Goal: Task Accomplishment & Management: Manage account settings

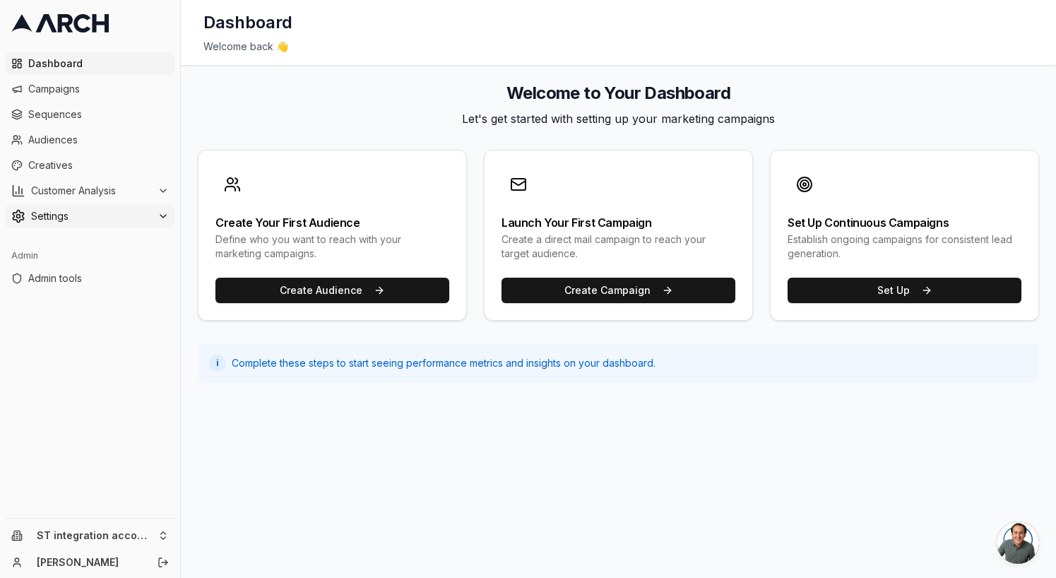
click at [114, 219] on span "Settings" at bounding box center [91, 216] width 121 height 14
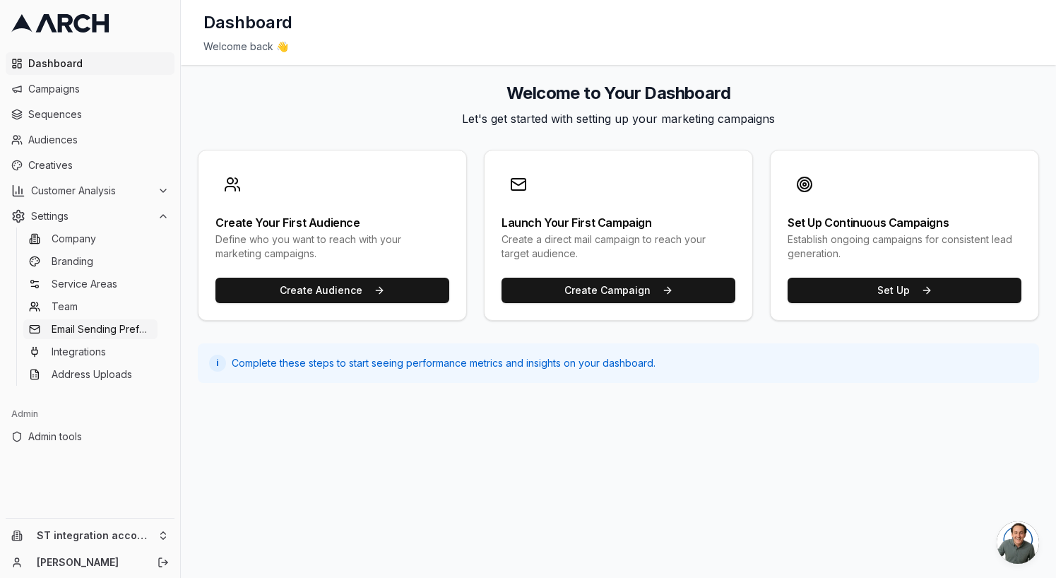
click at [119, 336] on link "Email Sending Preferences" at bounding box center [90, 329] width 134 height 20
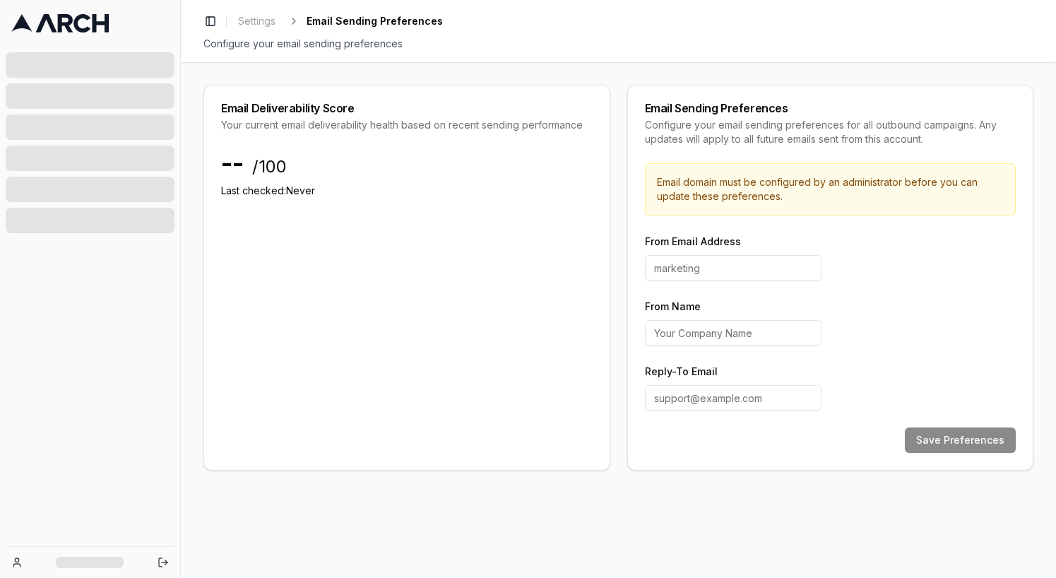
type input "hello"
type input "Arch"
type input "support@getarch.com"
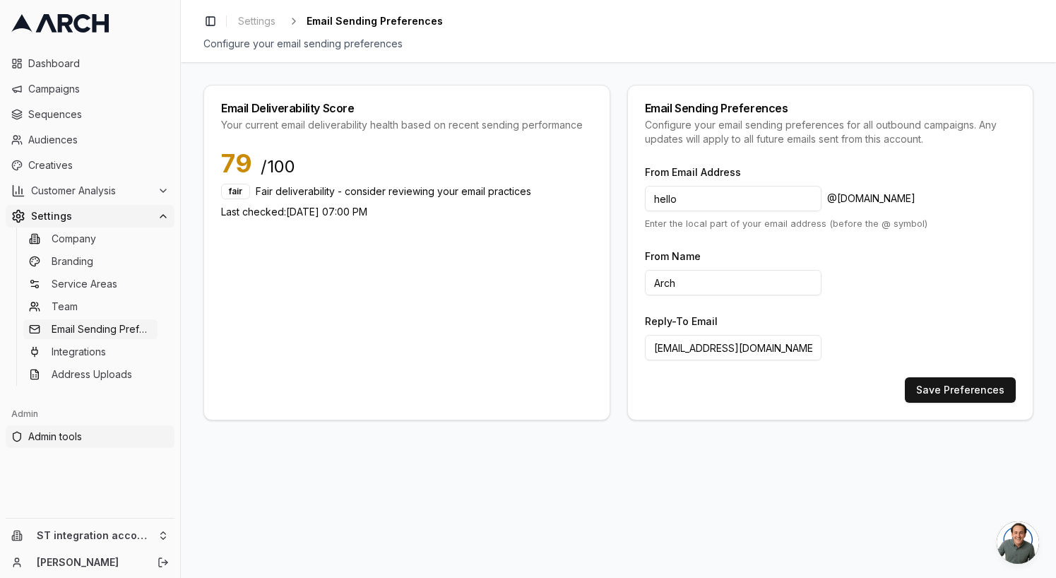
click at [63, 438] on span "Admin tools" at bounding box center [98, 437] width 141 height 14
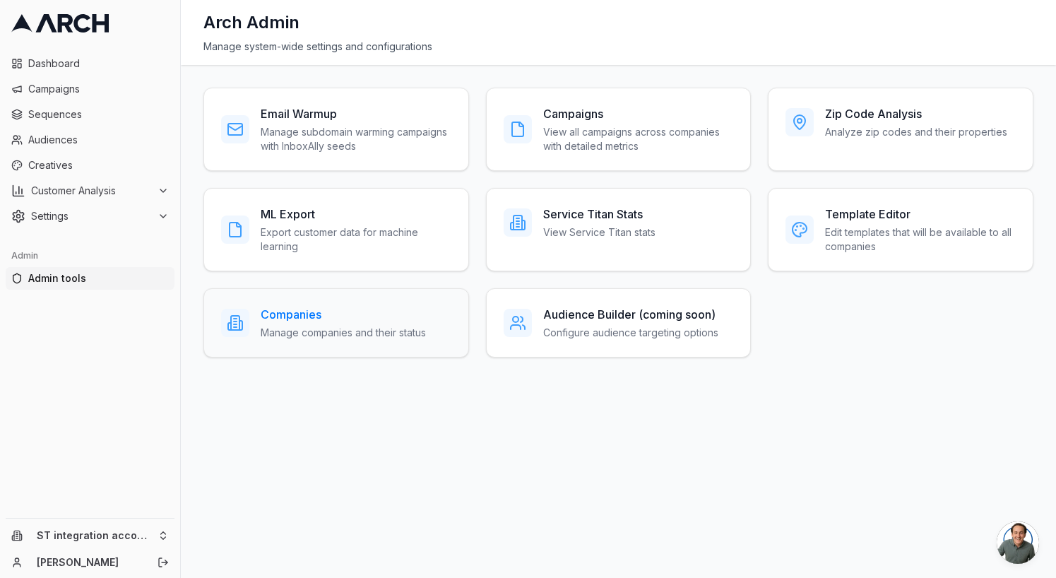
click at [346, 323] on div "Companies Manage companies and their status" at bounding box center [343, 323] width 165 height 34
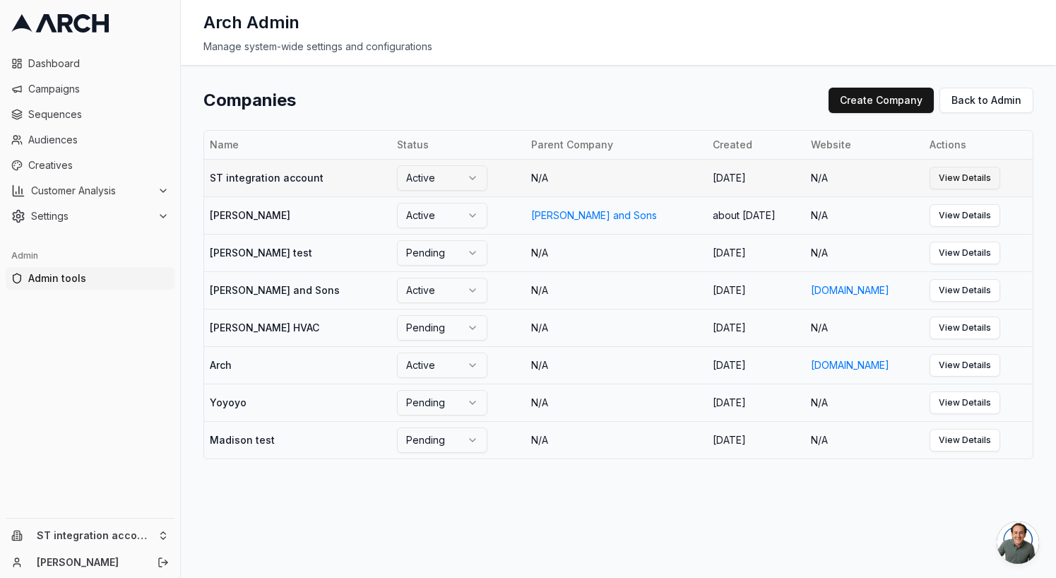
click at [959, 180] on link "View Details" at bounding box center [965, 178] width 71 height 23
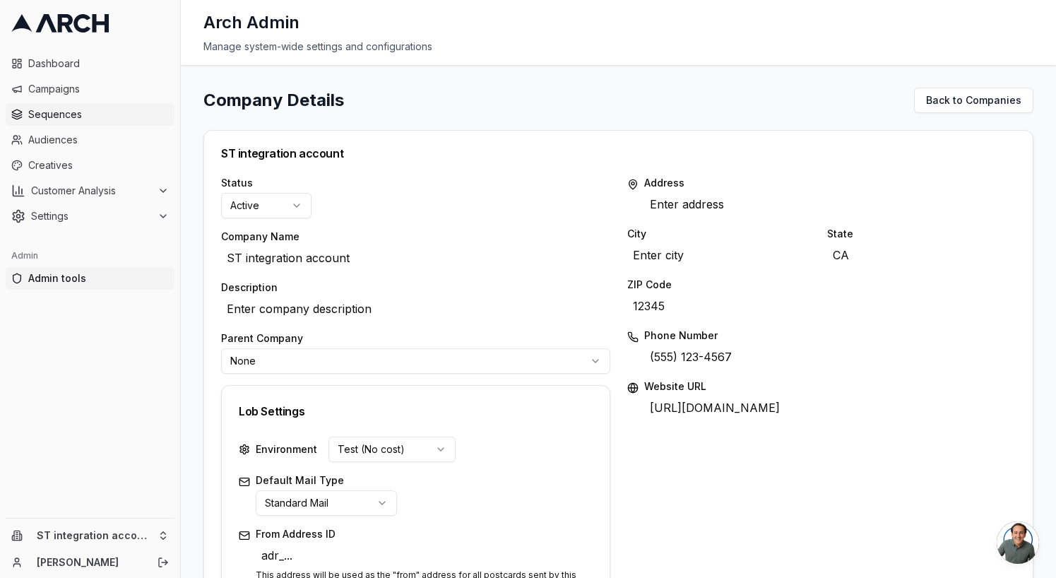
click at [78, 112] on span "Sequences" at bounding box center [98, 114] width 141 height 14
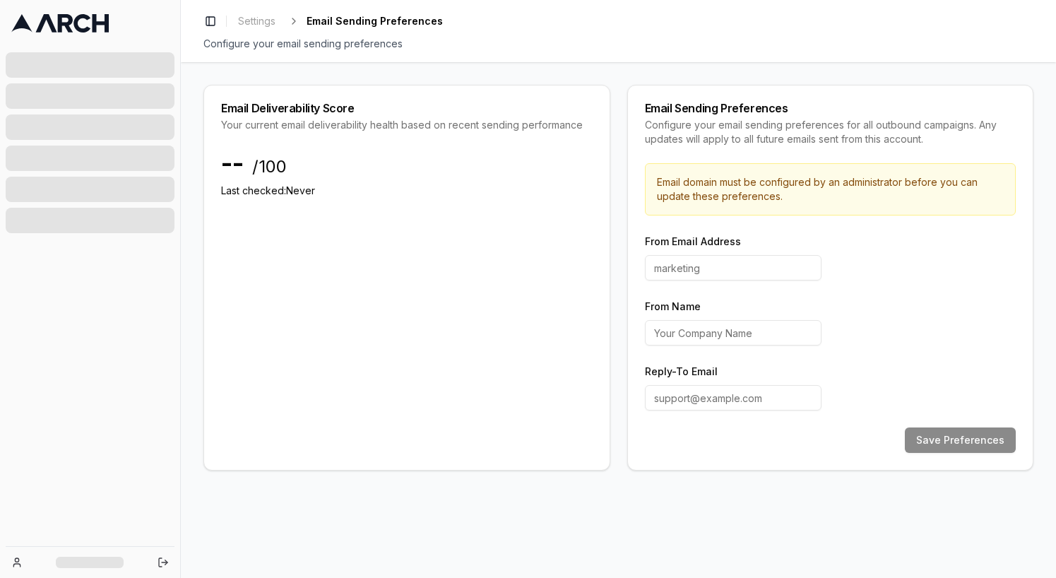
type input "hello"
type input "Arch"
type input "[EMAIL_ADDRESS][DOMAIN_NAME]"
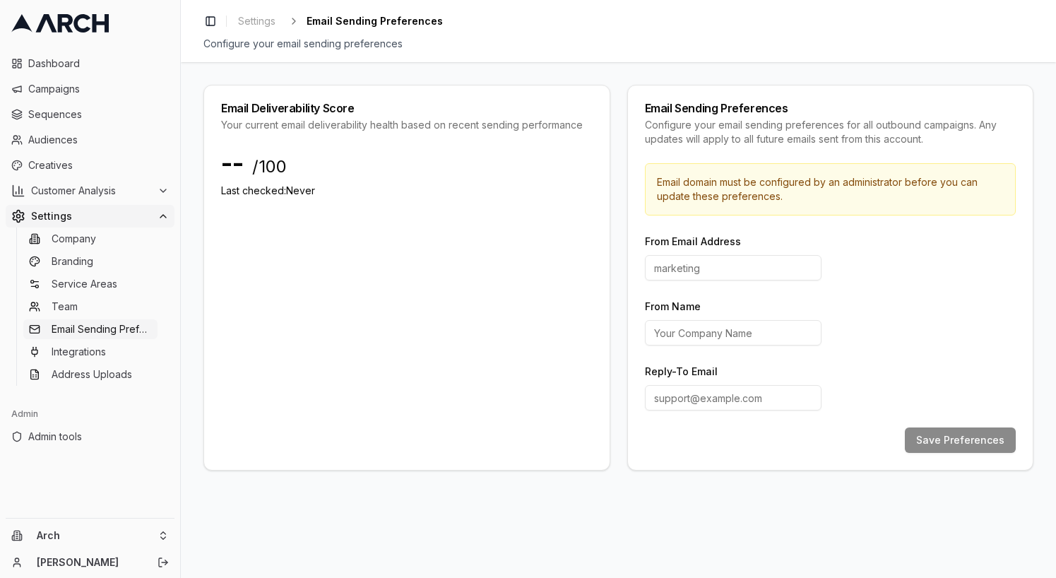
type input "hello"
type input "Arch"
type input "[EMAIL_ADDRESS][DOMAIN_NAME]"
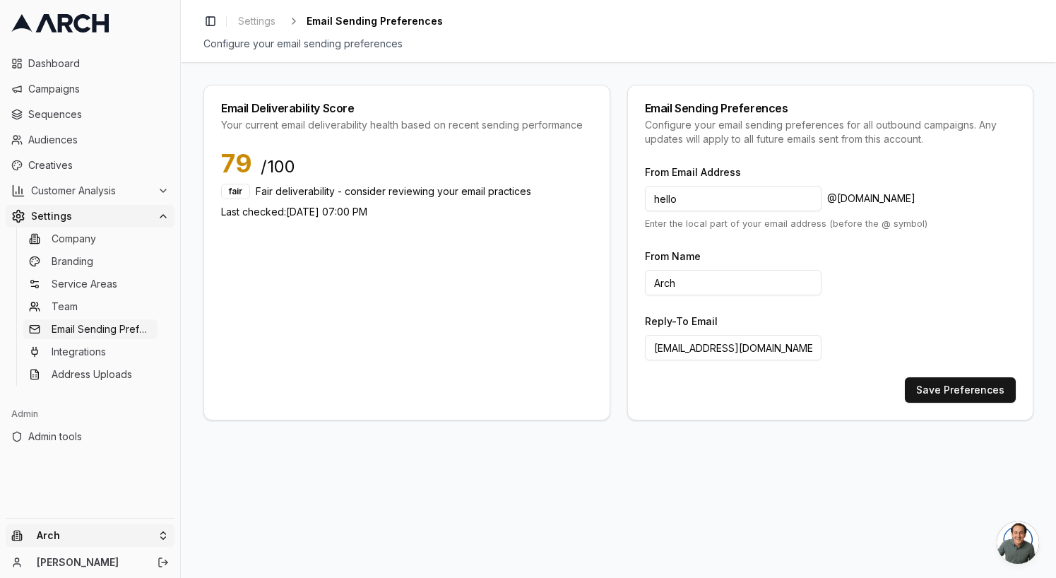
click at [118, 532] on html "Dashboard Campaigns Sequences Audiences Creatives Customer Analysis Settings Co…" at bounding box center [528, 289] width 1056 height 578
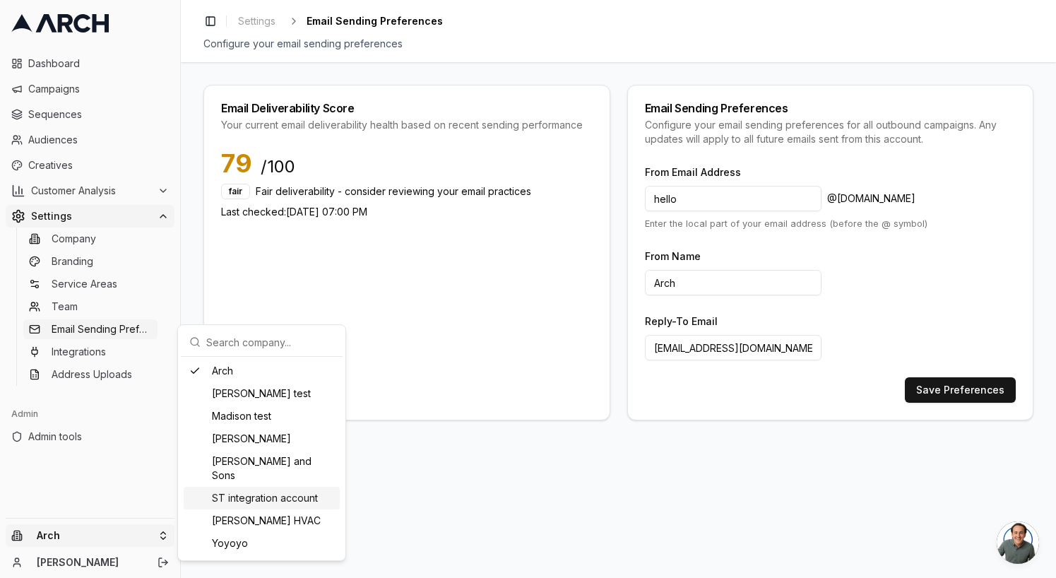
click at [238, 490] on div "ST integration account" at bounding box center [262, 498] width 156 height 23
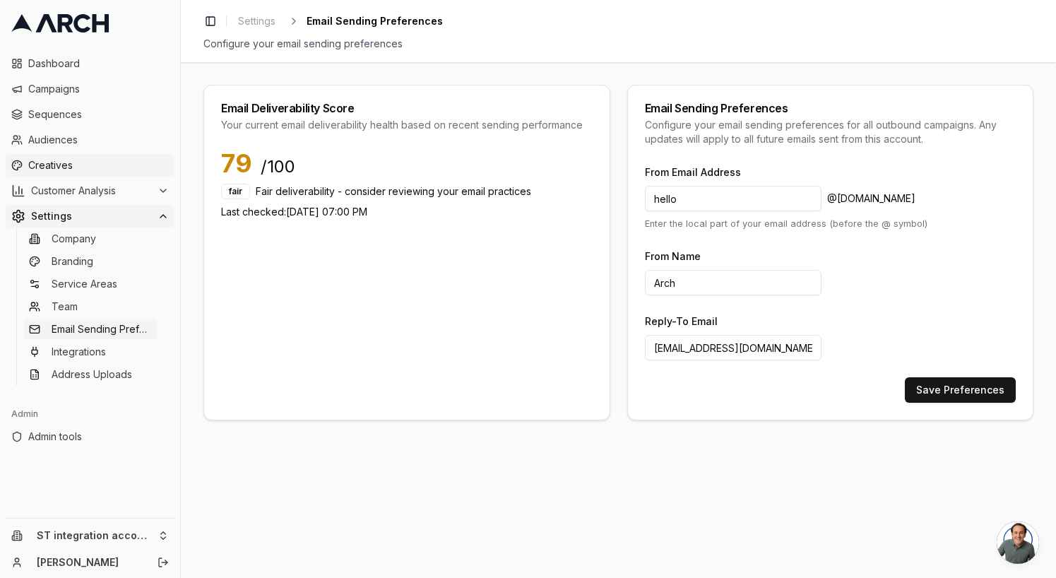
click at [75, 157] on link "Creatives" at bounding box center [90, 165] width 169 height 23
